Goal: Transaction & Acquisition: Purchase product/service

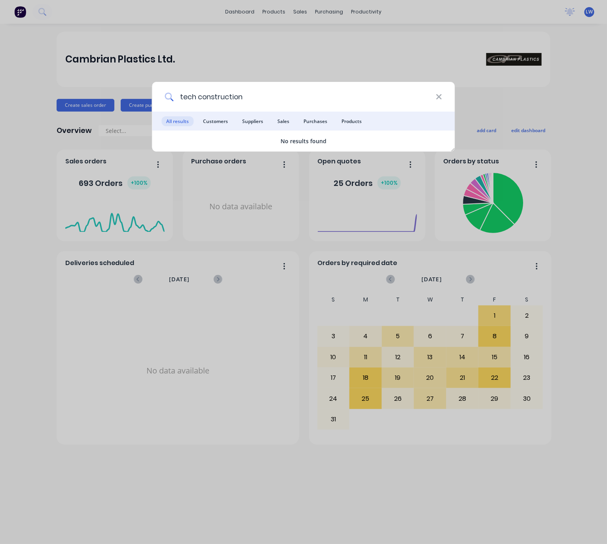
drag, startPoint x: 249, startPoint y: 97, endPoint x: 164, endPoint y: 95, distance: 84.3
click at [165, 95] on div "tech construction" at bounding box center [303, 97] width 303 height 30
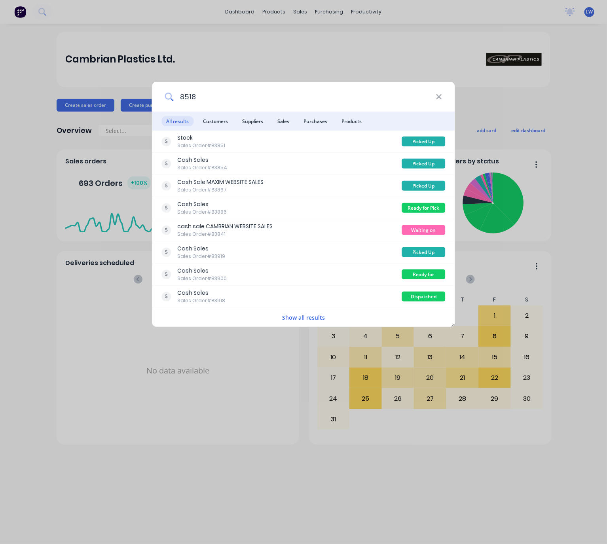
type input "85183"
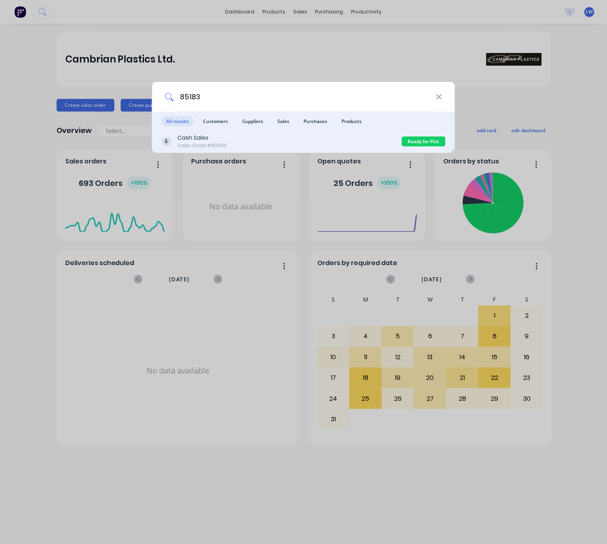
click at [292, 139] on div "Cash Sales Sales Order #83926" at bounding box center [282, 141] width 240 height 15
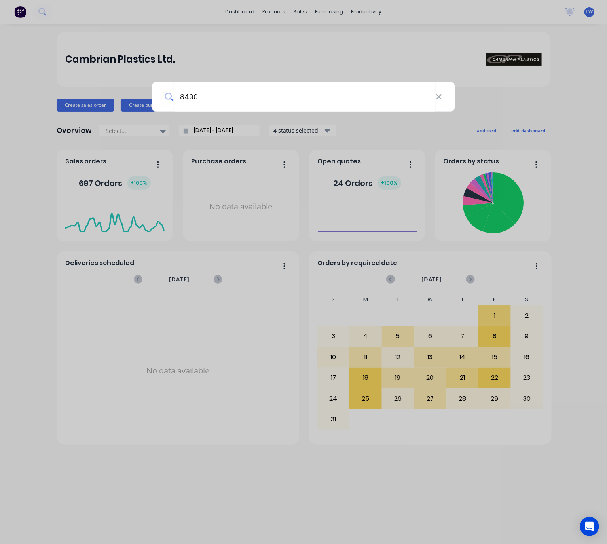
type input "84903"
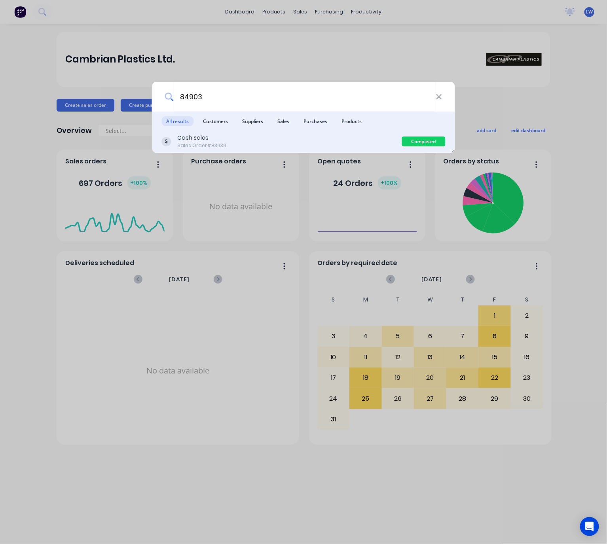
click at [234, 148] on div "Cash Sales Sales Order #83639" at bounding box center [282, 141] width 240 height 15
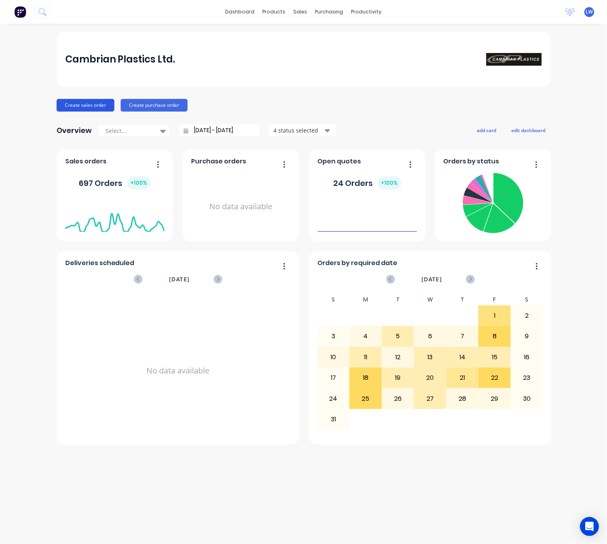
click at [107, 103] on button "Create sales order" at bounding box center [86, 105] width 58 height 13
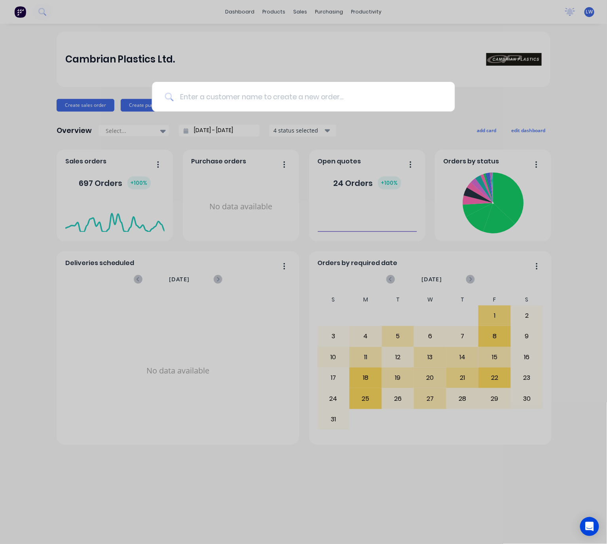
click at [219, 95] on input at bounding box center [307, 97] width 269 height 30
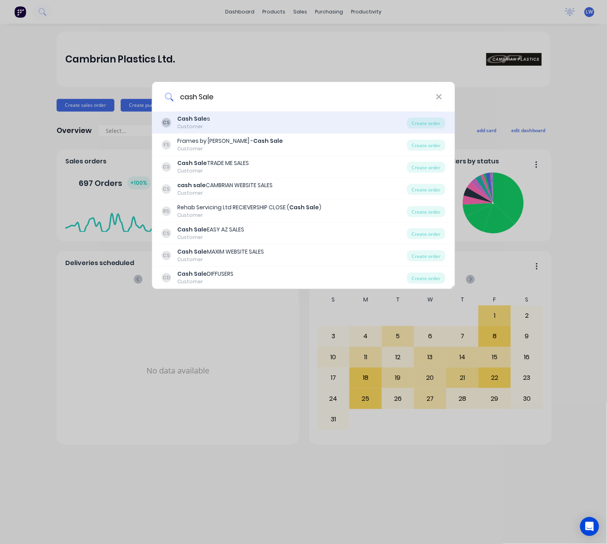
type input "cash Sale"
click at [285, 128] on div "CS Cash Sale s Customer" at bounding box center [284, 122] width 245 height 15
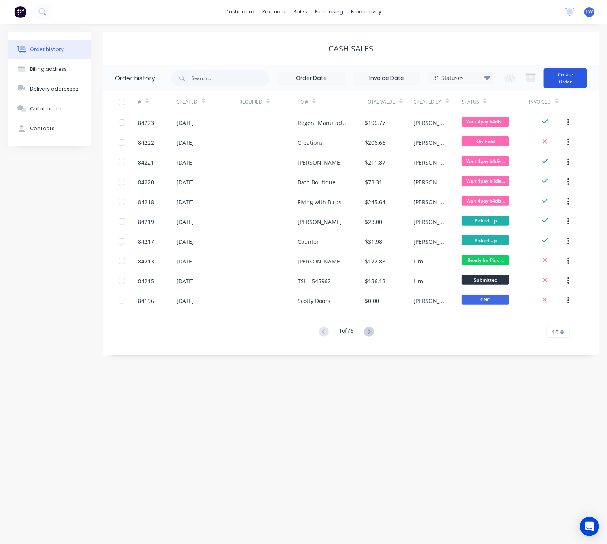
click at [581, 68] on button "Create Order" at bounding box center [566, 78] width 44 height 20
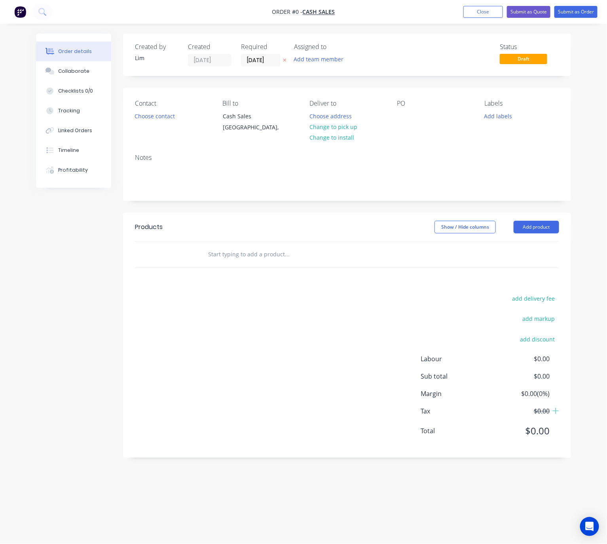
click at [284, 59] on icon at bounding box center [285, 60] width 4 height 5
click at [156, 117] on button "Choose contact" at bounding box center [155, 115] width 49 height 11
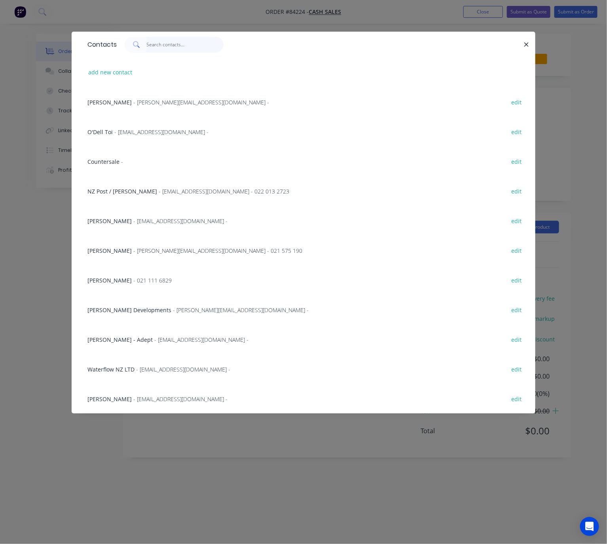
click at [156, 42] on input "text" at bounding box center [185, 45] width 77 height 16
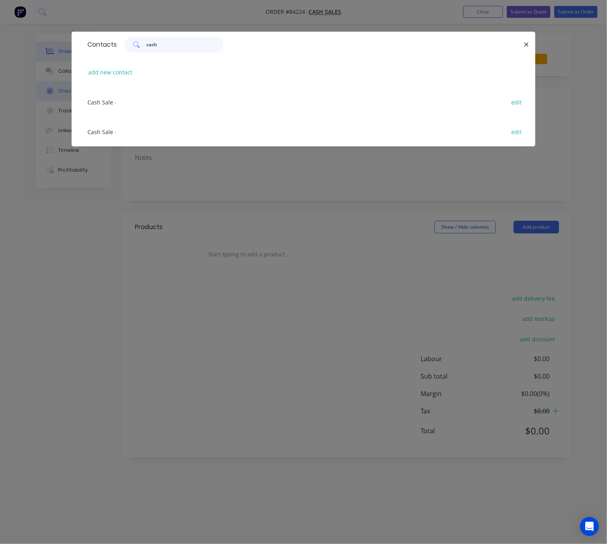
type input "cash"
click at [103, 97] on div "Cash Sale - edit" at bounding box center [304, 102] width 440 height 30
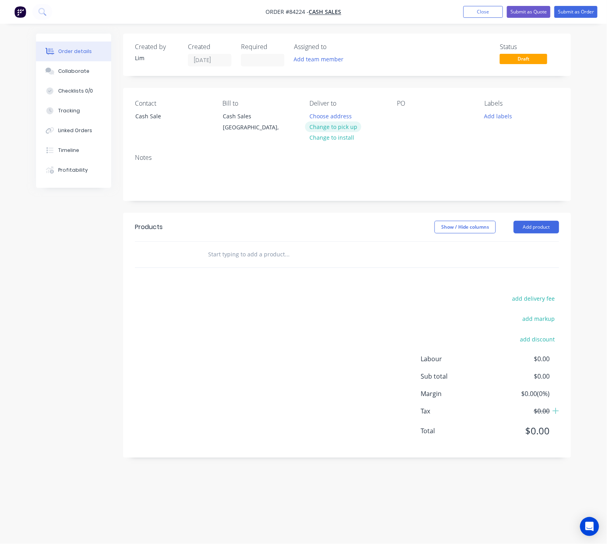
click at [353, 128] on button "Change to pick up" at bounding box center [333, 127] width 56 height 11
click at [403, 117] on div at bounding box center [403, 115] width 13 height 11
click at [412, 118] on div "Cas Sale" at bounding box center [414, 115] width 35 height 11
click at [502, 118] on button "Add labels" at bounding box center [498, 115] width 36 height 11
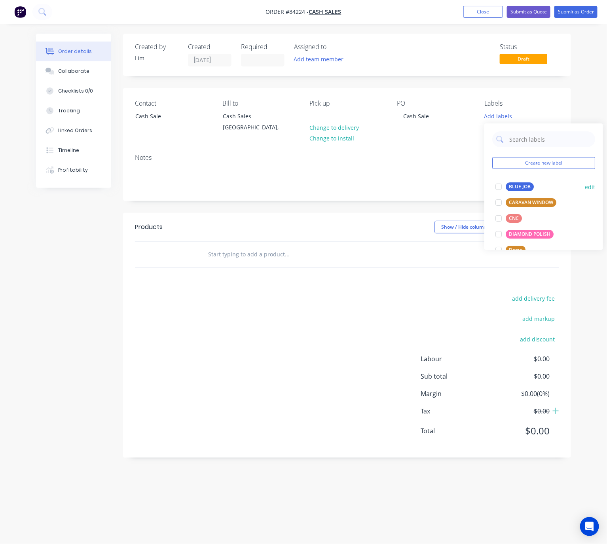
click at [528, 190] on div "BLUE JOB" at bounding box center [520, 186] width 28 height 9
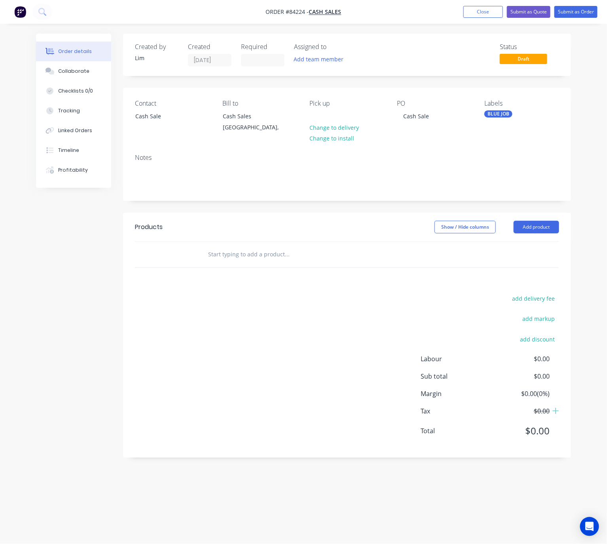
drag, startPoint x: 380, startPoint y: 239, endPoint x: 379, endPoint y: 233, distance: 6.1
click at [379, 238] on header "Products Show / Hide columns Add product" at bounding box center [347, 227] width 448 height 28
click at [276, 259] on input "text" at bounding box center [287, 255] width 158 height 16
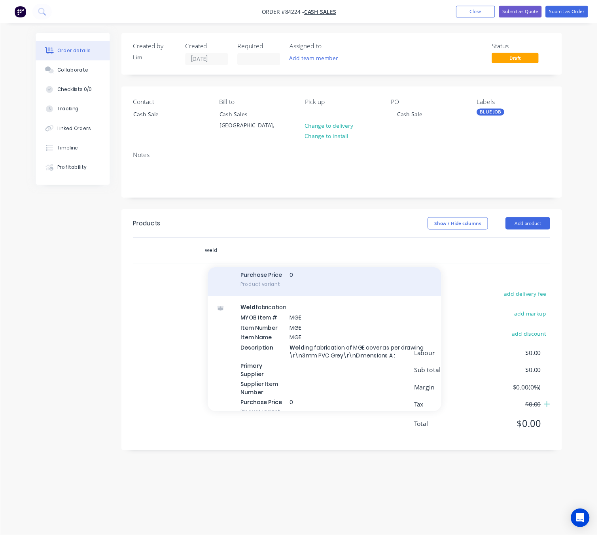
scroll to position [119, 0]
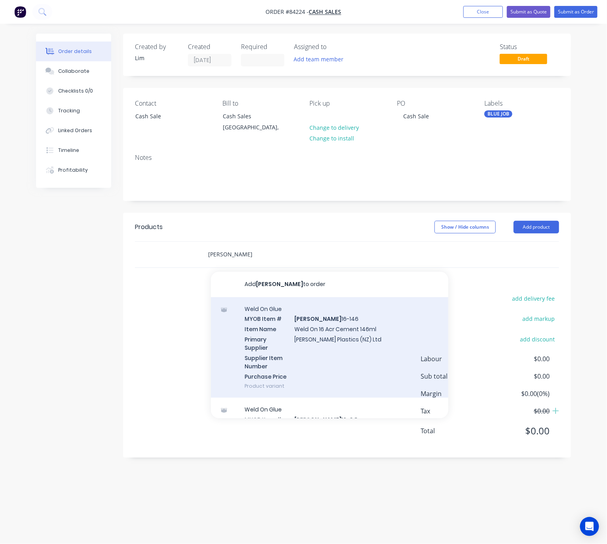
type input "weldon"
click at [371, 340] on div "Weld On Glue MYOB Item # WELDON 16-146 Item Name Weld On 16 Acr Cement 146ml Pr…" at bounding box center [329, 347] width 237 height 101
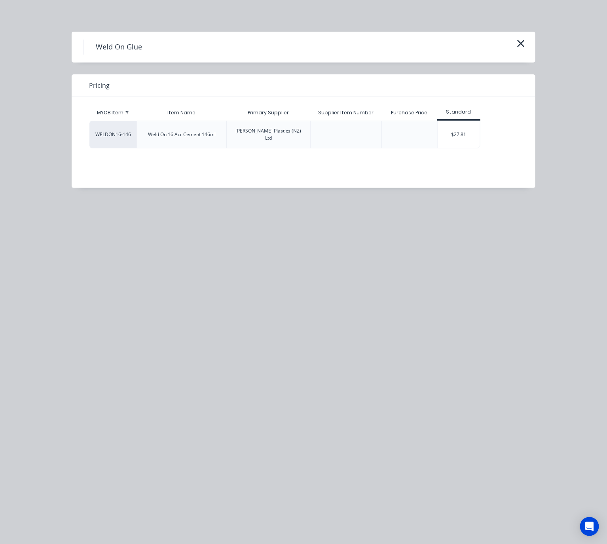
click at [462, 123] on div "$27.81" at bounding box center [459, 134] width 42 height 27
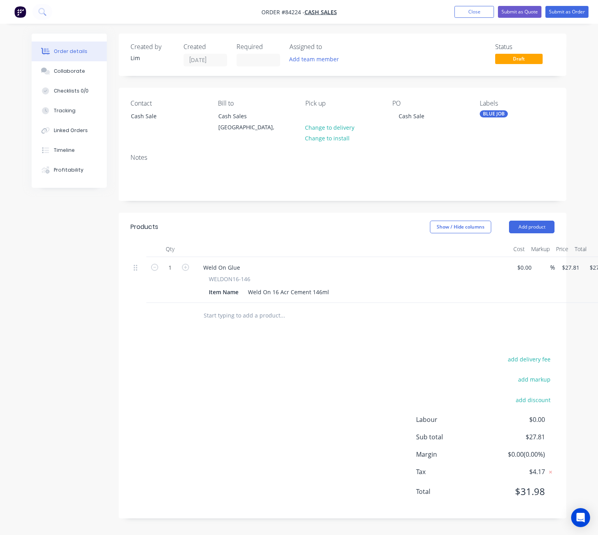
click at [266, 444] on div "add delivery fee add markup add discount Labour $0.00 Sub total $27.81 Margin $…" at bounding box center [343, 430] width 424 height 153
click at [187, 264] on icon "button" at bounding box center [185, 267] width 7 height 7
type input "2"
type input "$55.62"
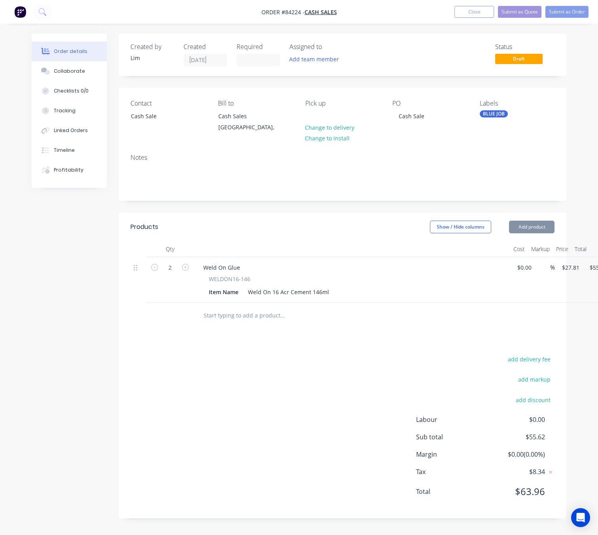
click at [232, 367] on div "add delivery fee add markup add discount Labour $0.00 Sub total $55.62 Margin $…" at bounding box center [343, 430] width 424 height 153
click at [573, 8] on button "Submit as Order" at bounding box center [567, 12] width 43 height 12
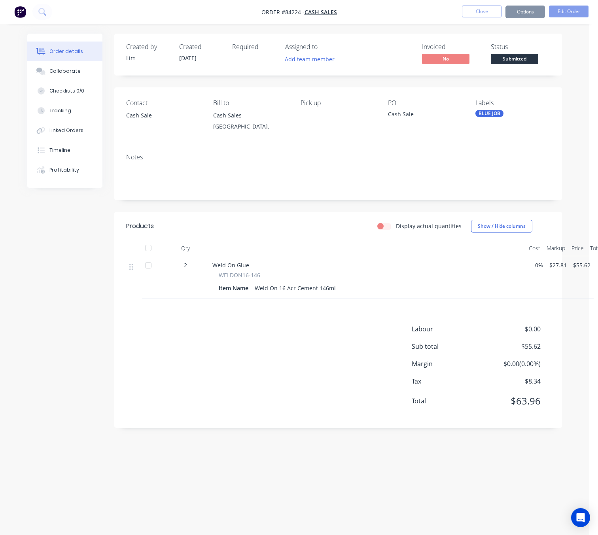
scroll to position [0, 0]
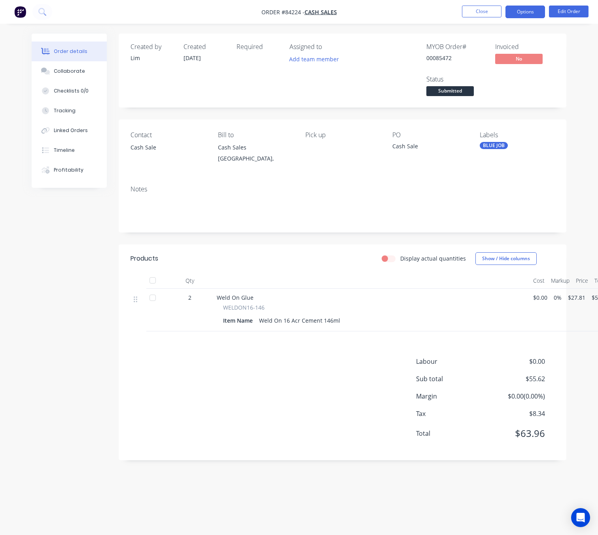
click at [519, 11] on button "Options" at bounding box center [526, 12] width 40 height 13
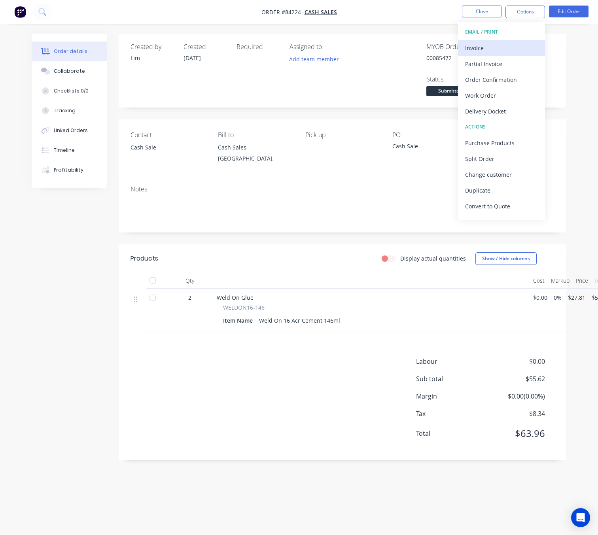
click at [488, 49] on div "Invoice" at bounding box center [501, 47] width 73 height 11
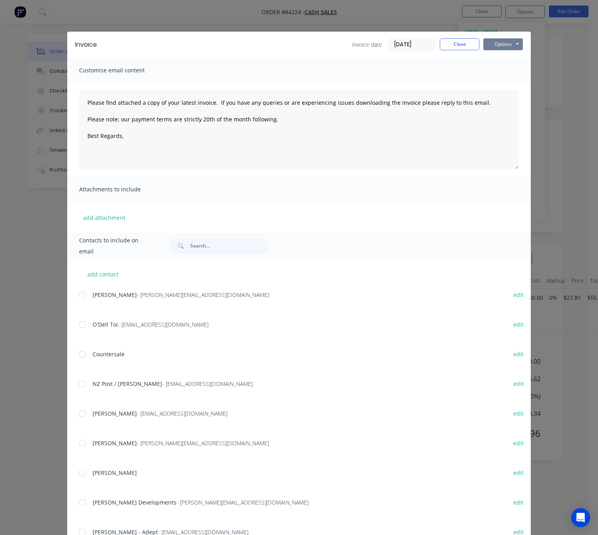
click at [497, 46] on button "Options" at bounding box center [504, 44] width 40 height 12
click at [501, 57] on button "Preview" at bounding box center [509, 58] width 51 height 13
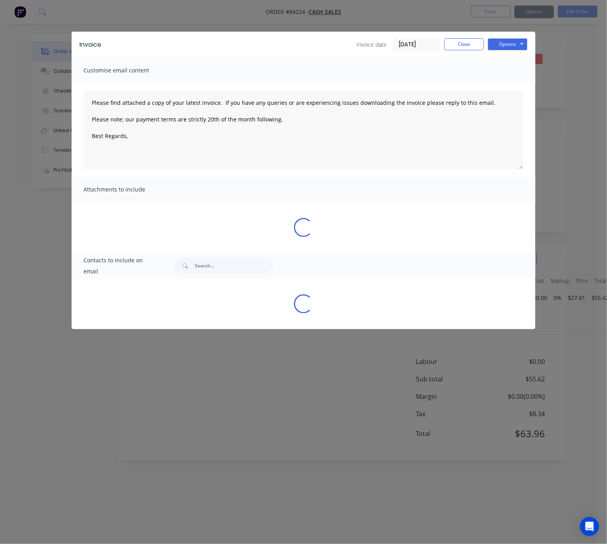
type textarea "Please find attached a copy of your latest invoice. If you have any queries or …"
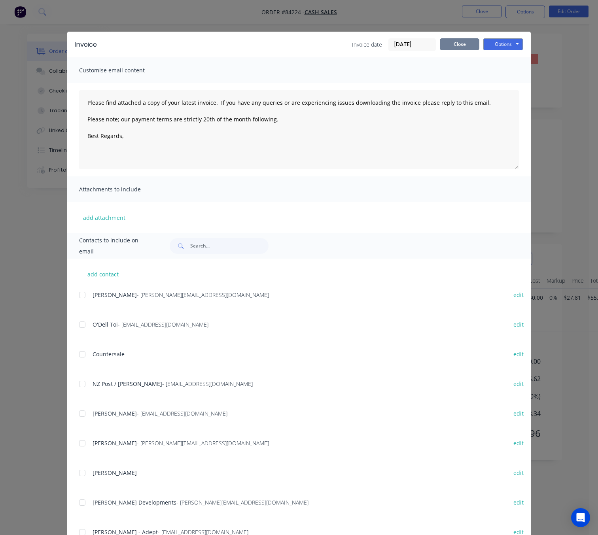
click at [449, 44] on button "Close" at bounding box center [460, 44] width 40 height 12
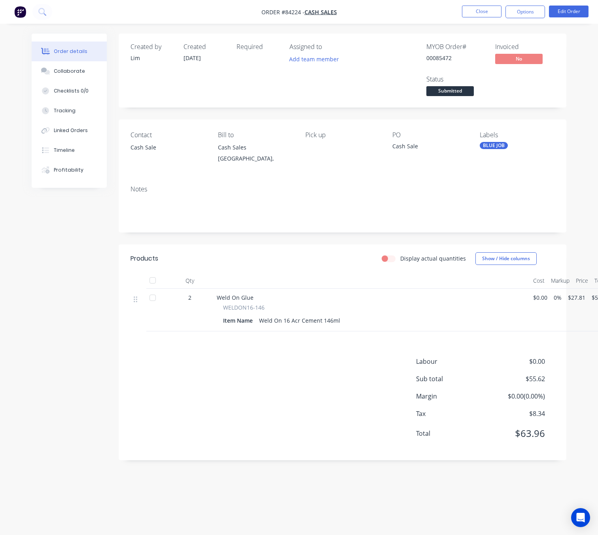
click at [462, 90] on span "Submitted" at bounding box center [450, 91] width 47 height 10
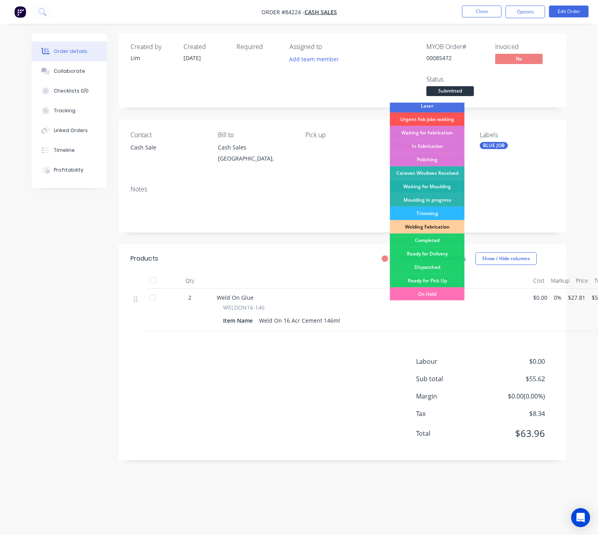
scroll to position [138, 0]
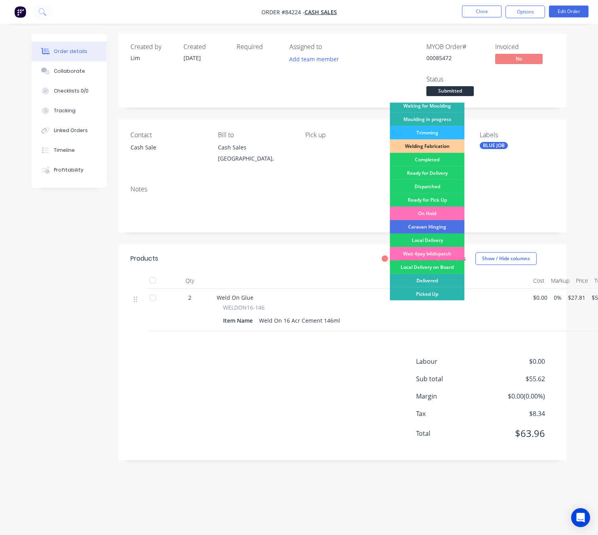
click at [440, 163] on div "Completed" at bounding box center [427, 159] width 75 height 13
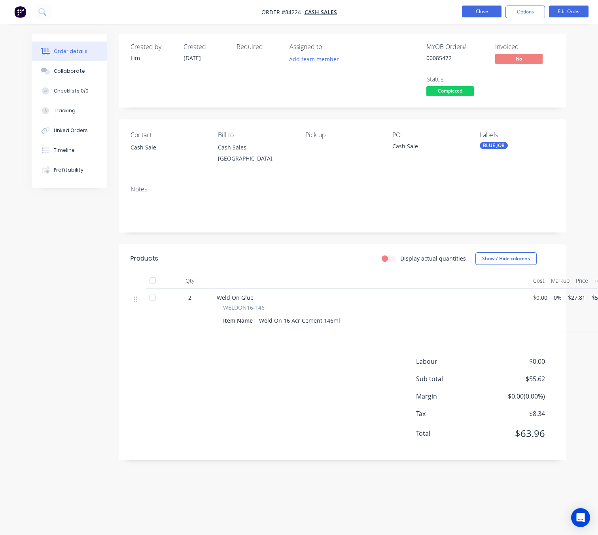
click at [475, 16] on button "Close" at bounding box center [482, 12] width 40 height 12
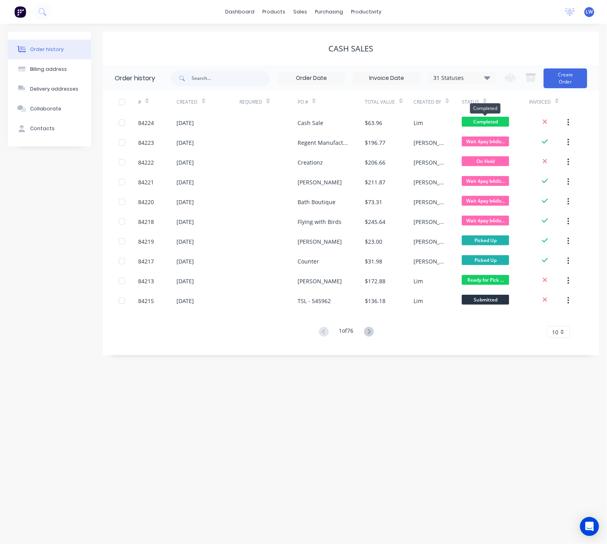
click at [485, 125] on span "Completed" at bounding box center [485, 122] width 47 height 10
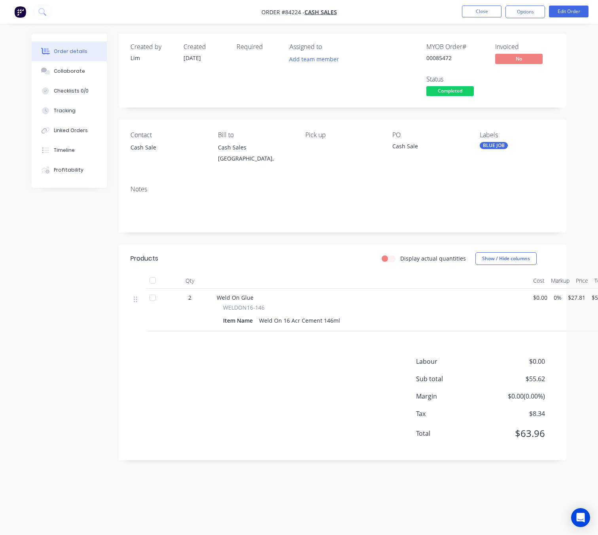
click at [458, 94] on span "Completed" at bounding box center [450, 91] width 47 height 10
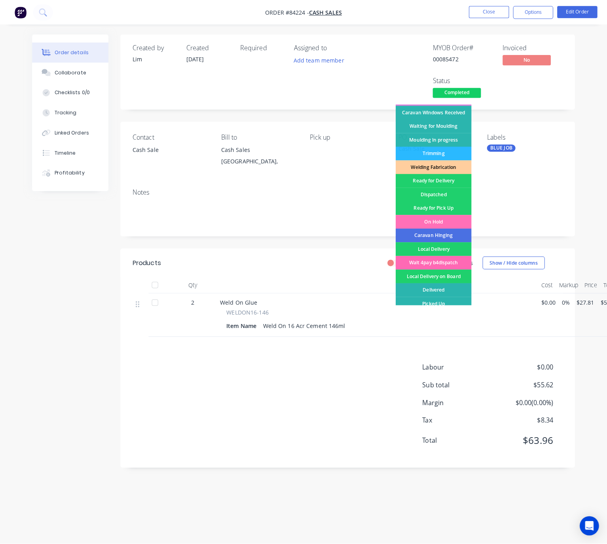
scroll to position [138, 0]
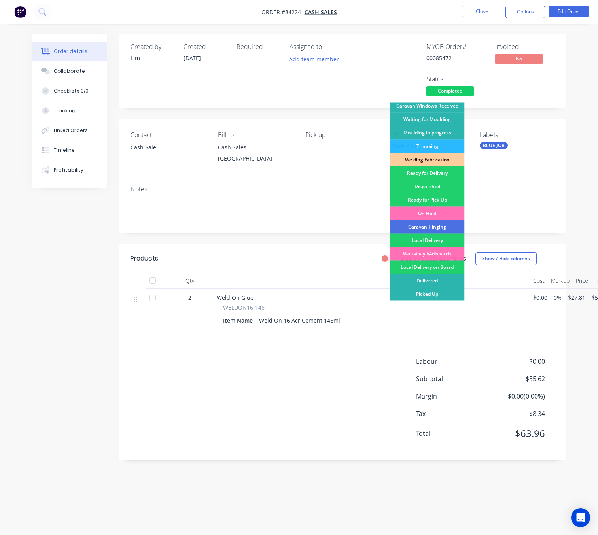
click at [447, 294] on div "Picked Up" at bounding box center [427, 294] width 75 height 13
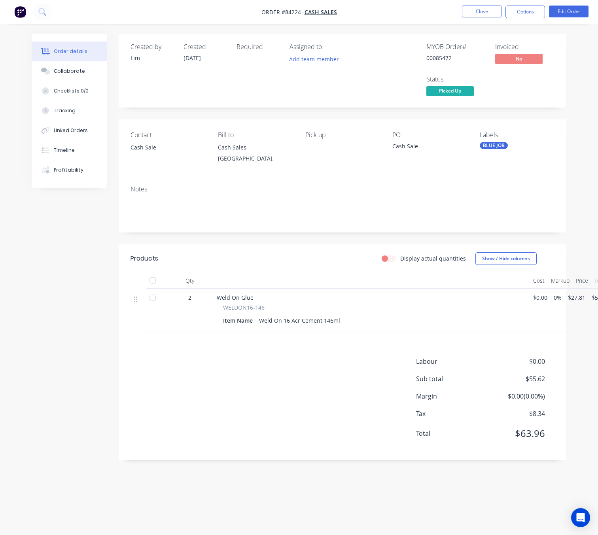
click at [487, 19] on nav "Order #84224 - Cash Sales Close Options Edit Order" at bounding box center [299, 12] width 598 height 24
click at [485, 11] on button "Close" at bounding box center [482, 12] width 40 height 12
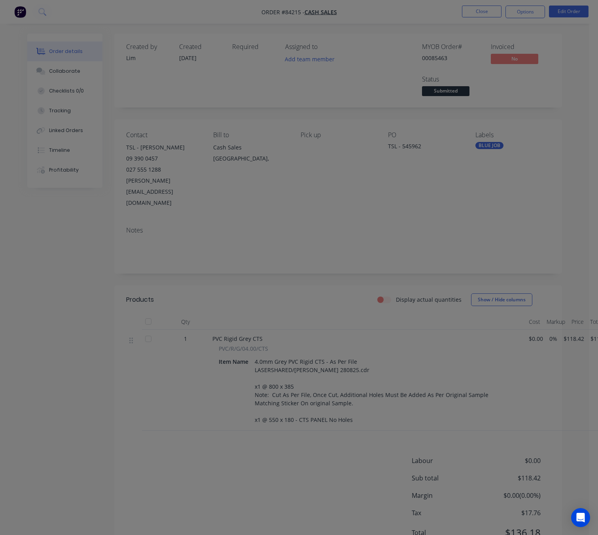
click at [442, 50] on div at bounding box center [299, 267] width 598 height 535
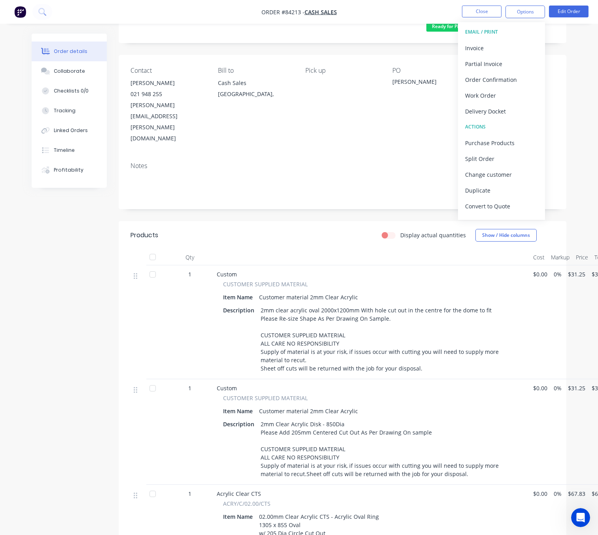
scroll to position [34, 0]
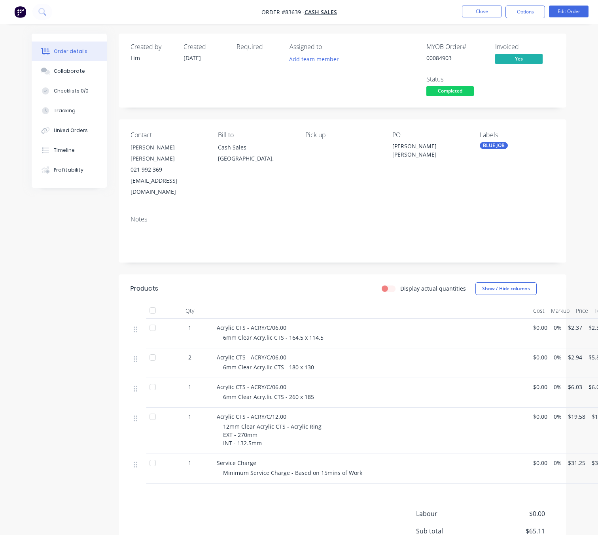
scroll to position [69, 0]
